Goal: Transaction & Acquisition: Purchase product/service

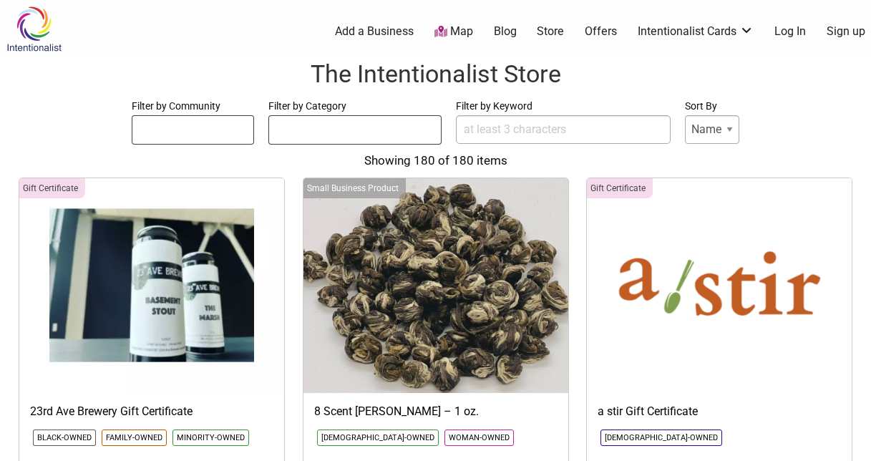
select select
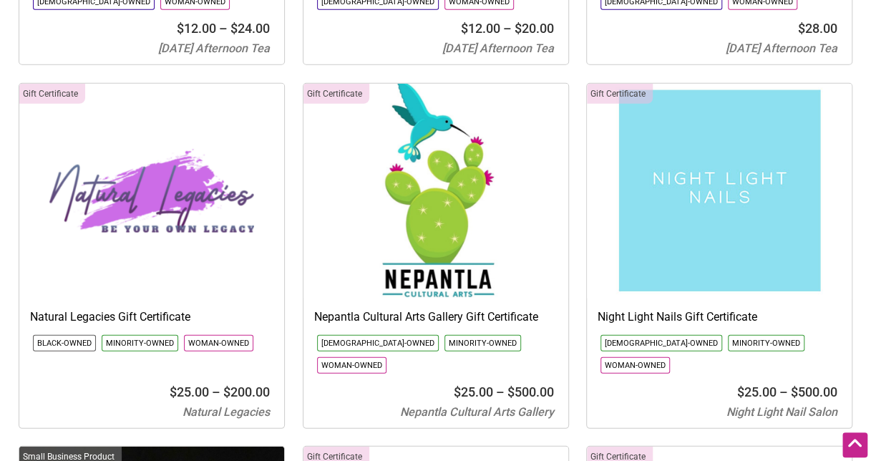
scroll to position [12234, 0]
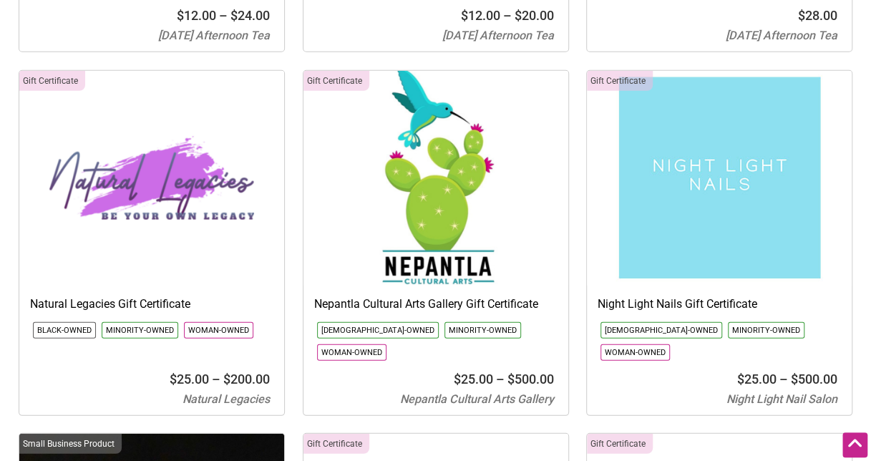
click at [457, 161] on img at bounding box center [435, 178] width 265 height 215
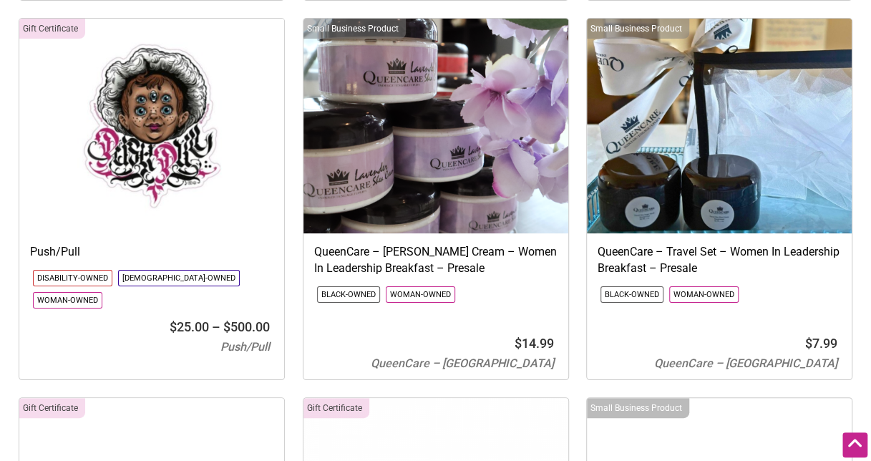
scroll to position [15669, 0]
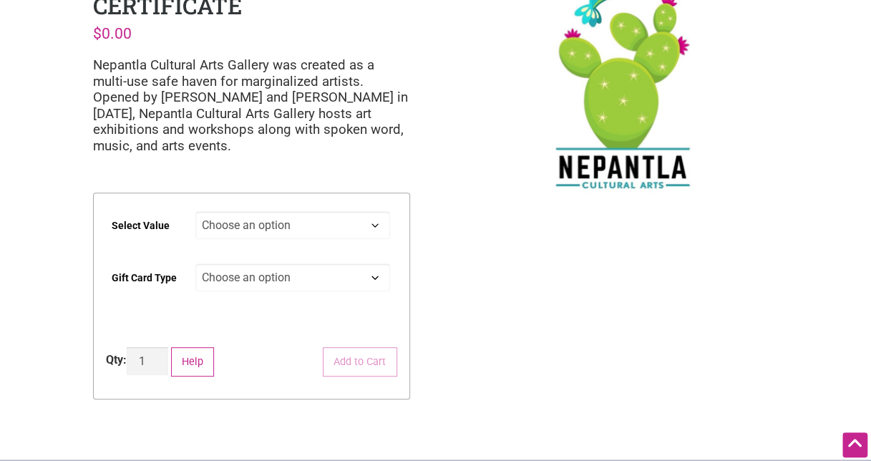
scroll to position [215, 0]
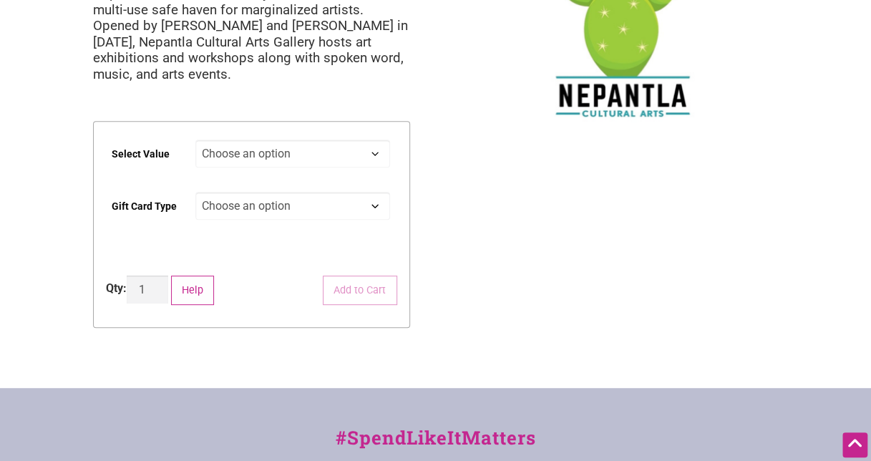
click at [376, 160] on select "Choose an option $25 $50 $100 $200 $500" at bounding box center [292, 154] width 195 height 28
click at [544, 182] on div "Intentionalist Spend like it matters 0 Add a Business Map Blog Store Offers Int…" at bounding box center [435, 266] width 871 height 962
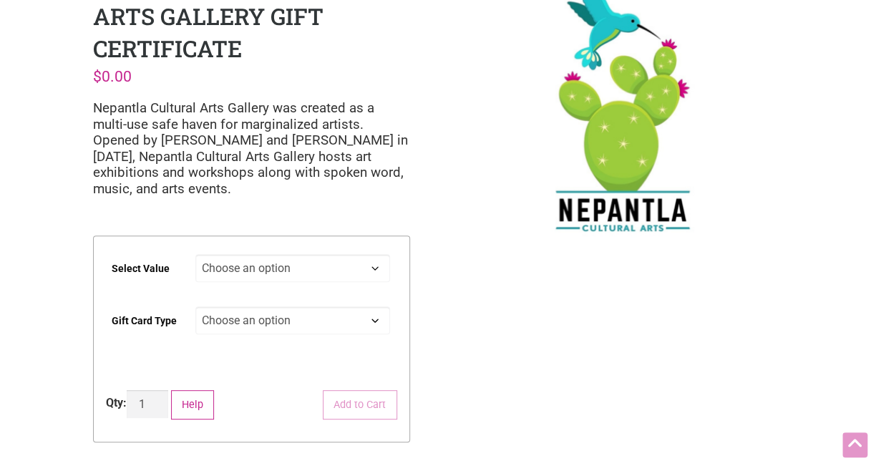
scroll to position [0, 0]
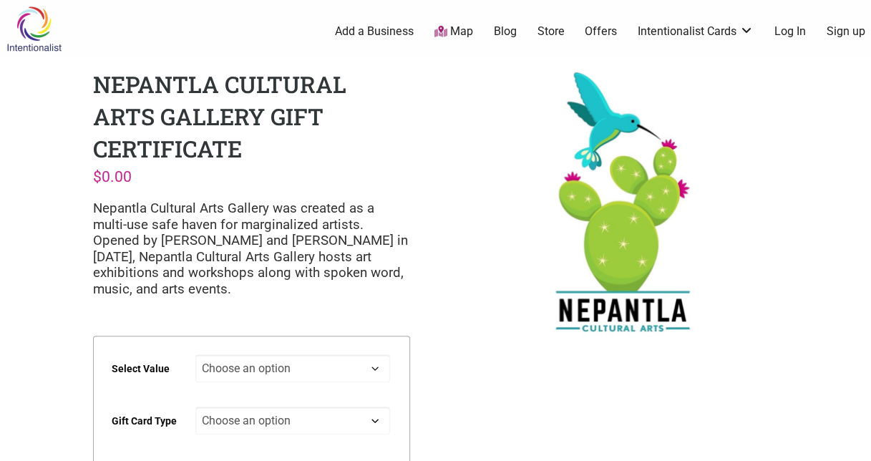
click at [539, 29] on link "Store" at bounding box center [550, 32] width 27 height 16
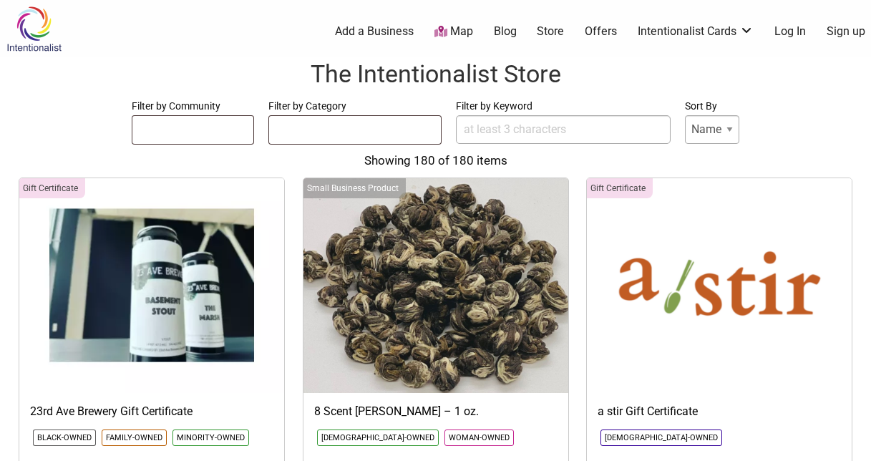
select select
